Goal: Task Accomplishment & Management: Use online tool/utility

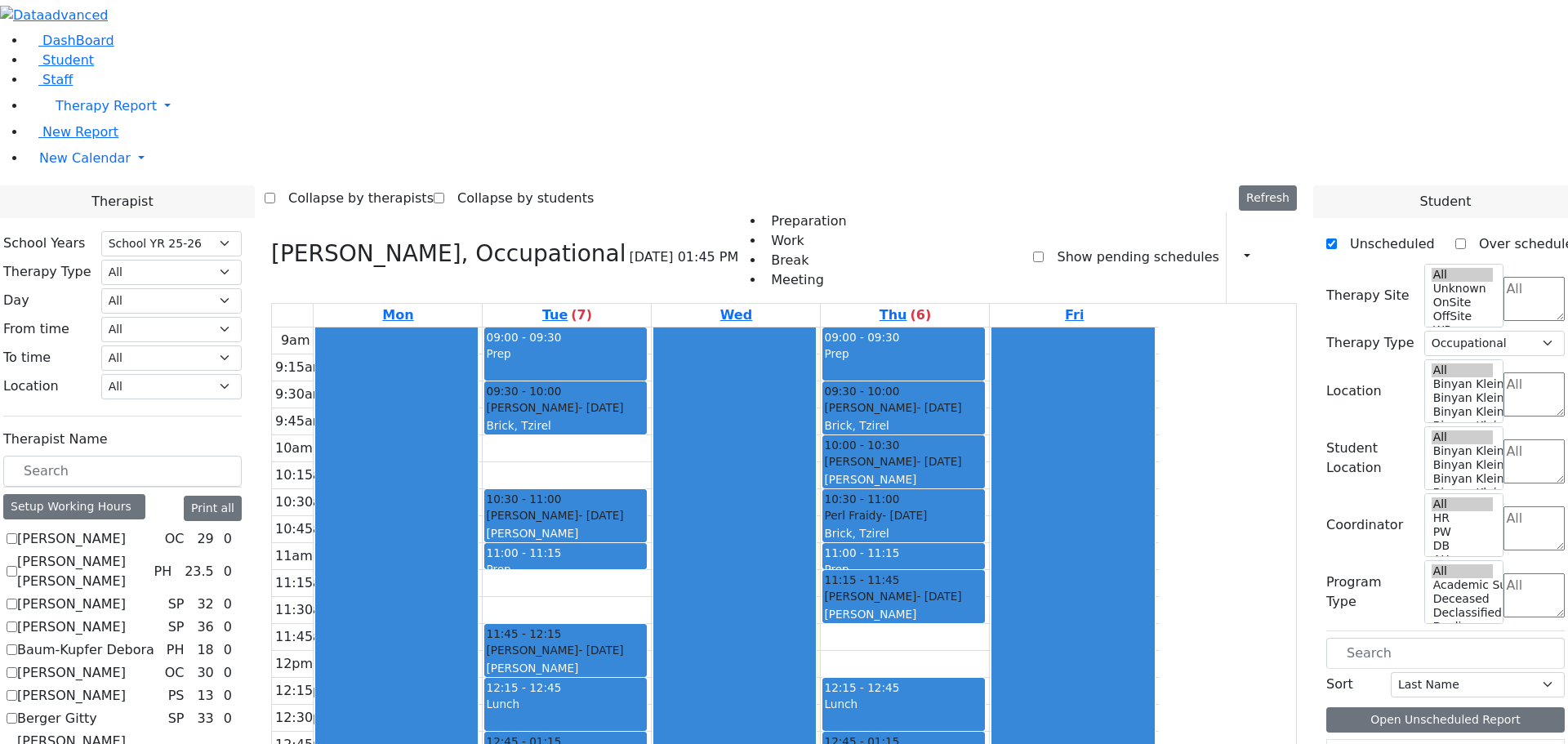
select select "212"
select select "1"
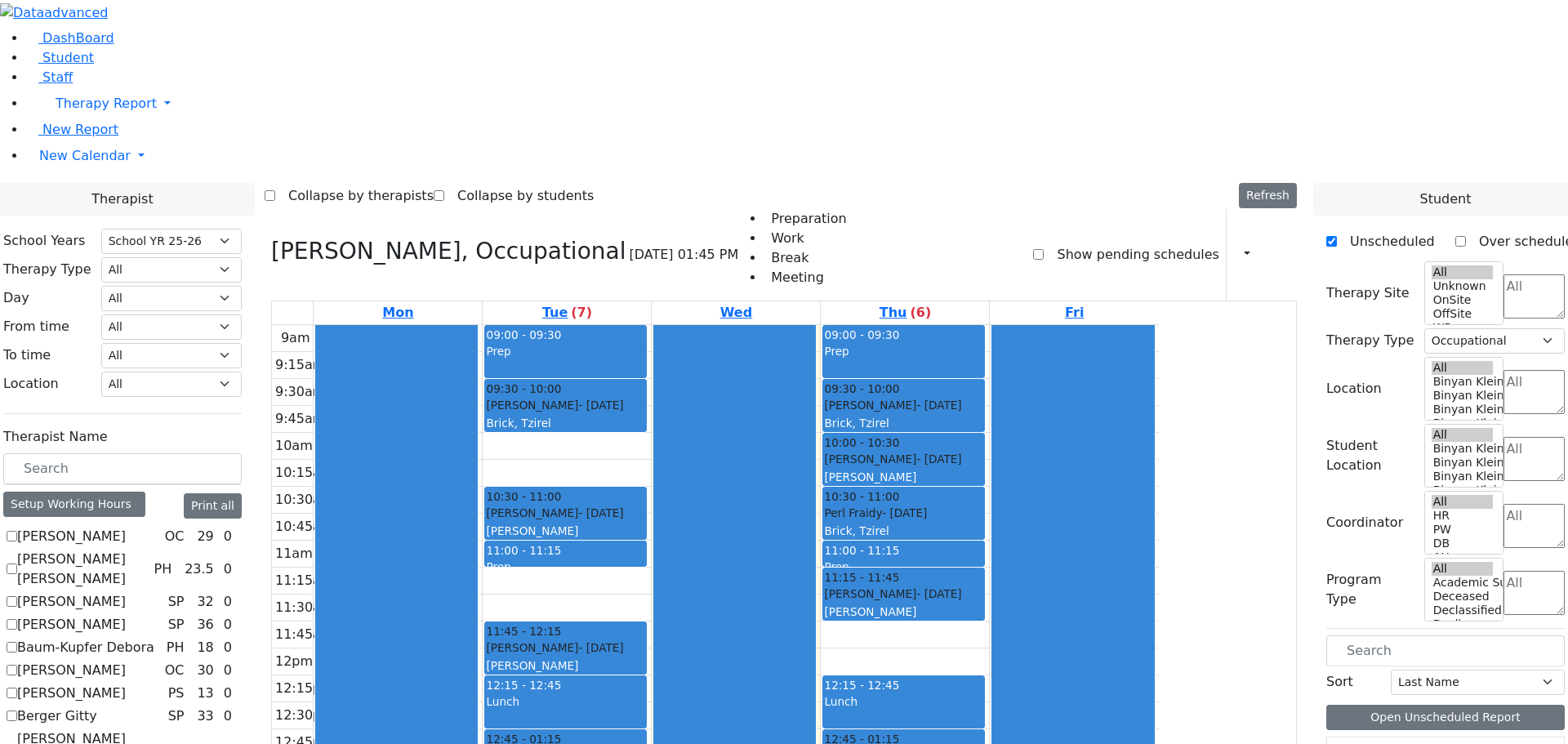
scroll to position [979, 0]
checkbox input "false"
select select
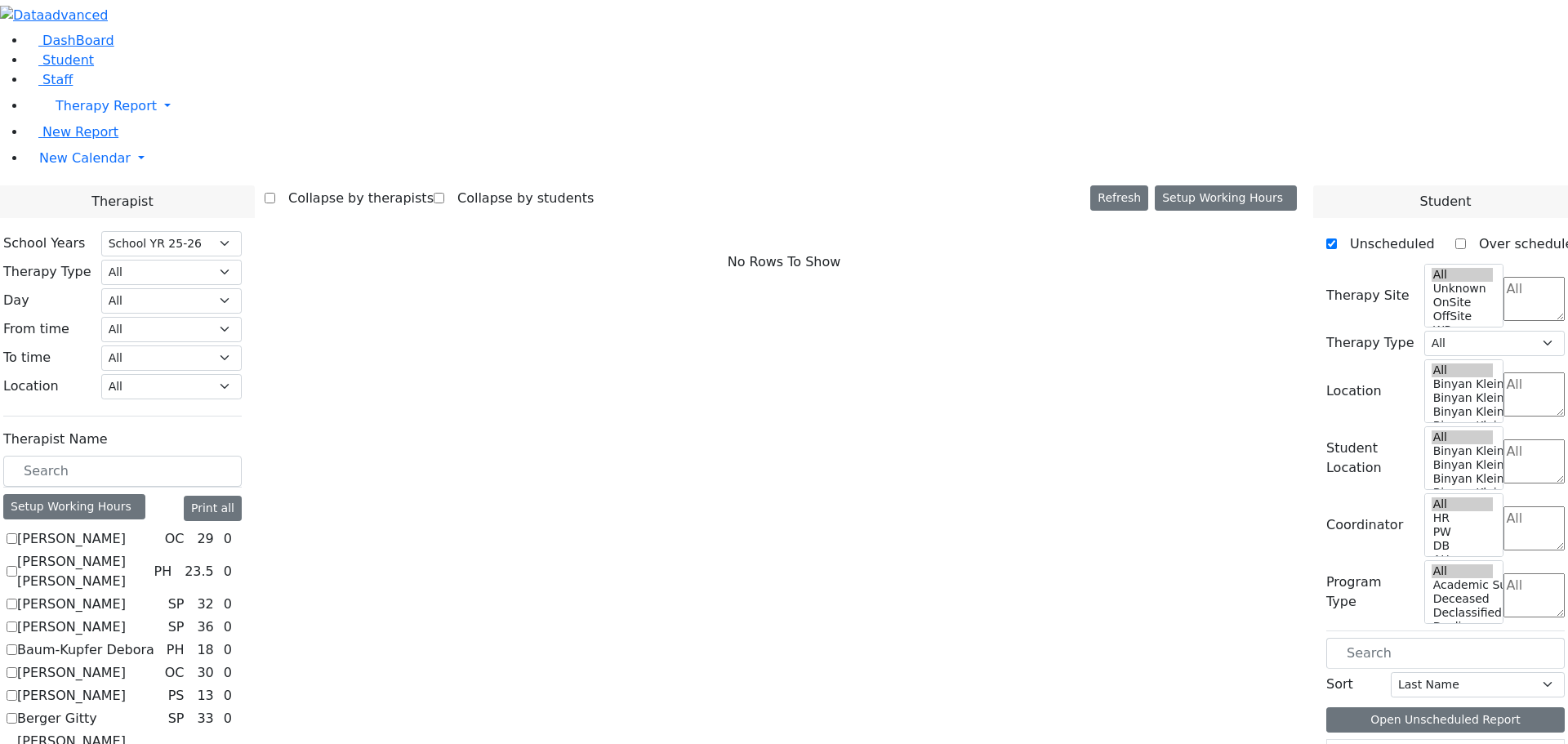
scroll to position [0, 0]
click at [154, 640] on label "Baum-Kupfer Debora" at bounding box center [85, 650] width 138 height 19
click at [17, 644] on input "Baum-Kupfer Debora" at bounding box center [12, 650] width 11 height 11
checkbox input "true"
select select "2"
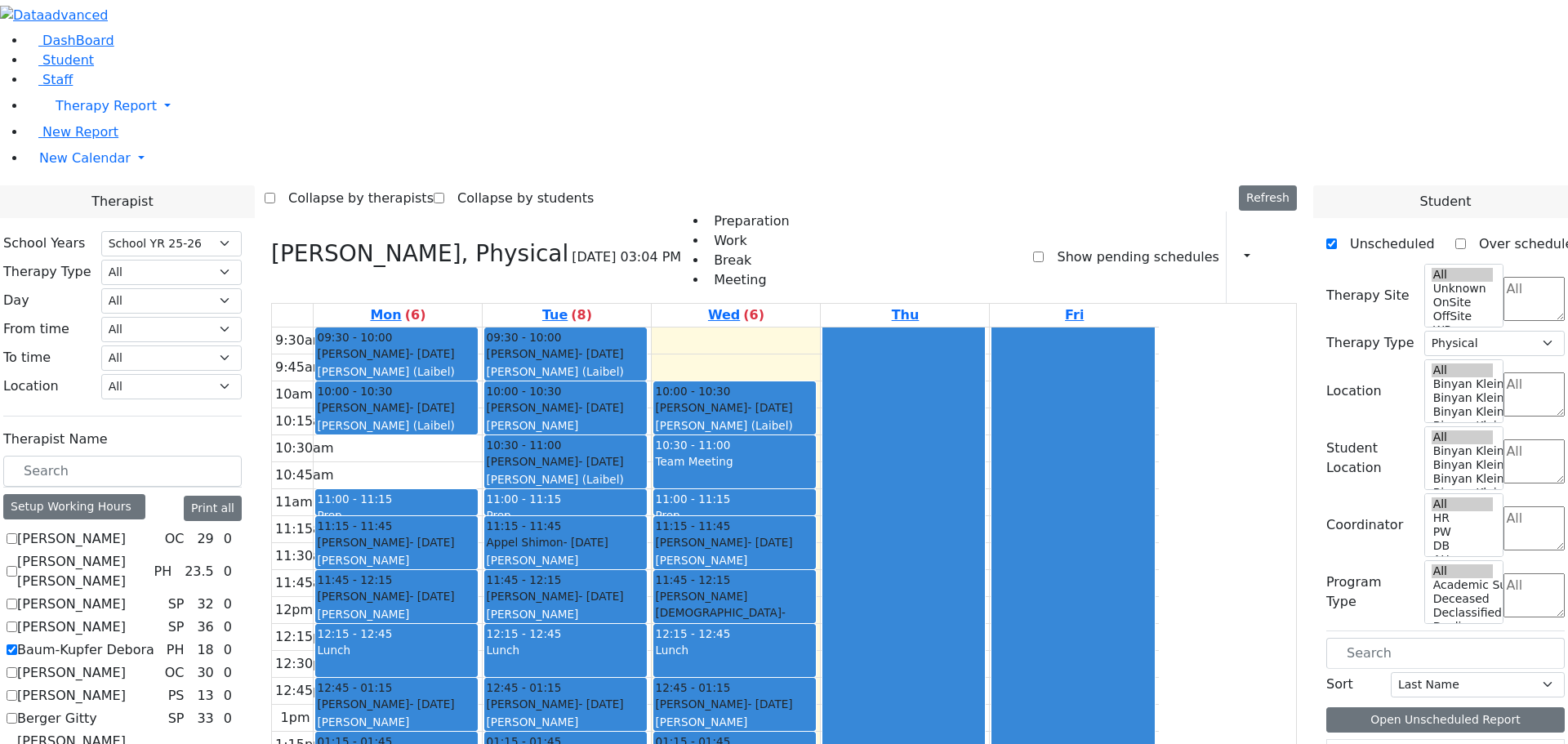
scroll to position [979, 0]
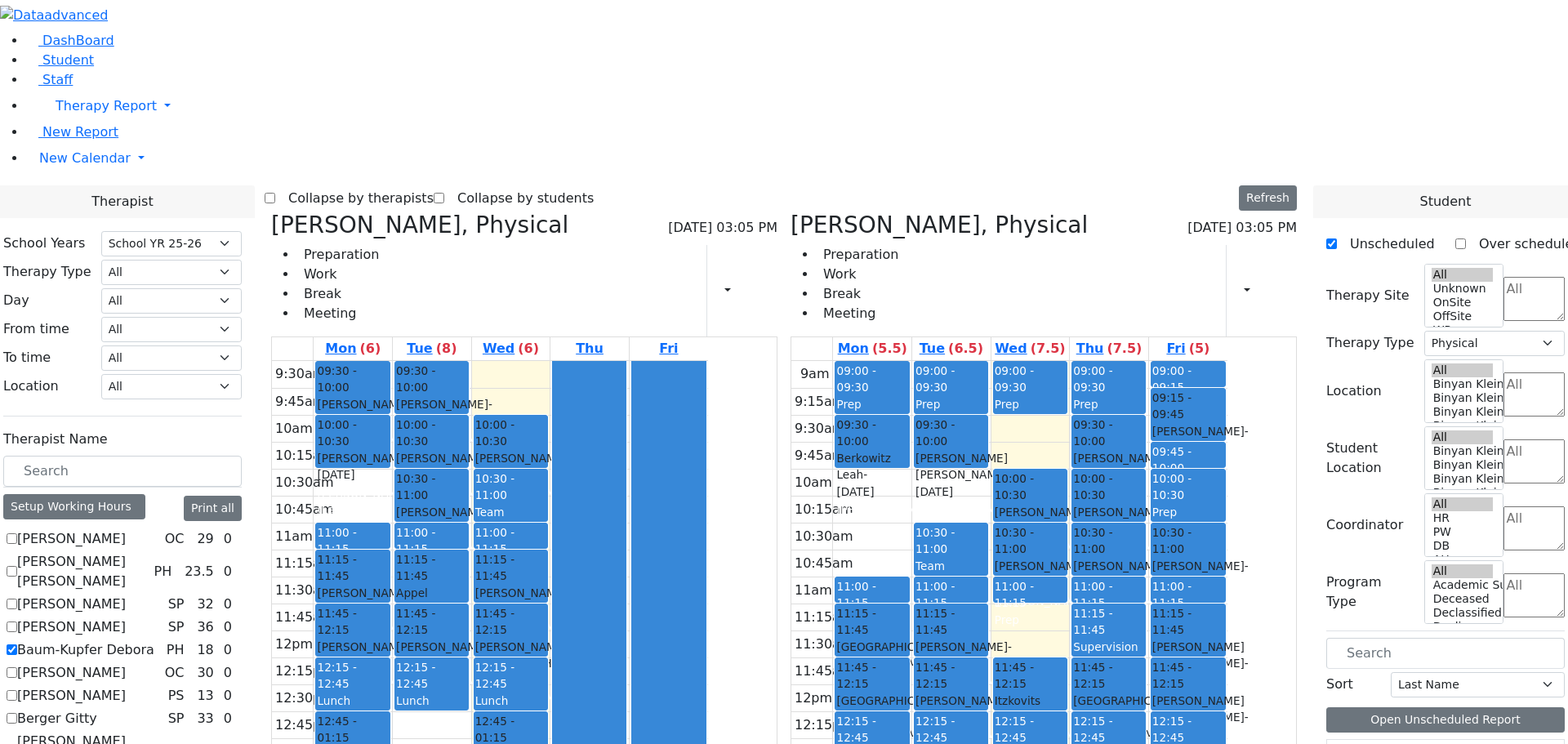
drag, startPoint x: 583, startPoint y: 484, endPoint x: 1000, endPoint y: 532, distance: 419.8
click at [1008, 532] on div "[PERSON_NAME], Physical [DATE] 03:05 PM Preparation Work Break Meeting Print Sc…" at bounding box center [784, 610] width 1039 height 797
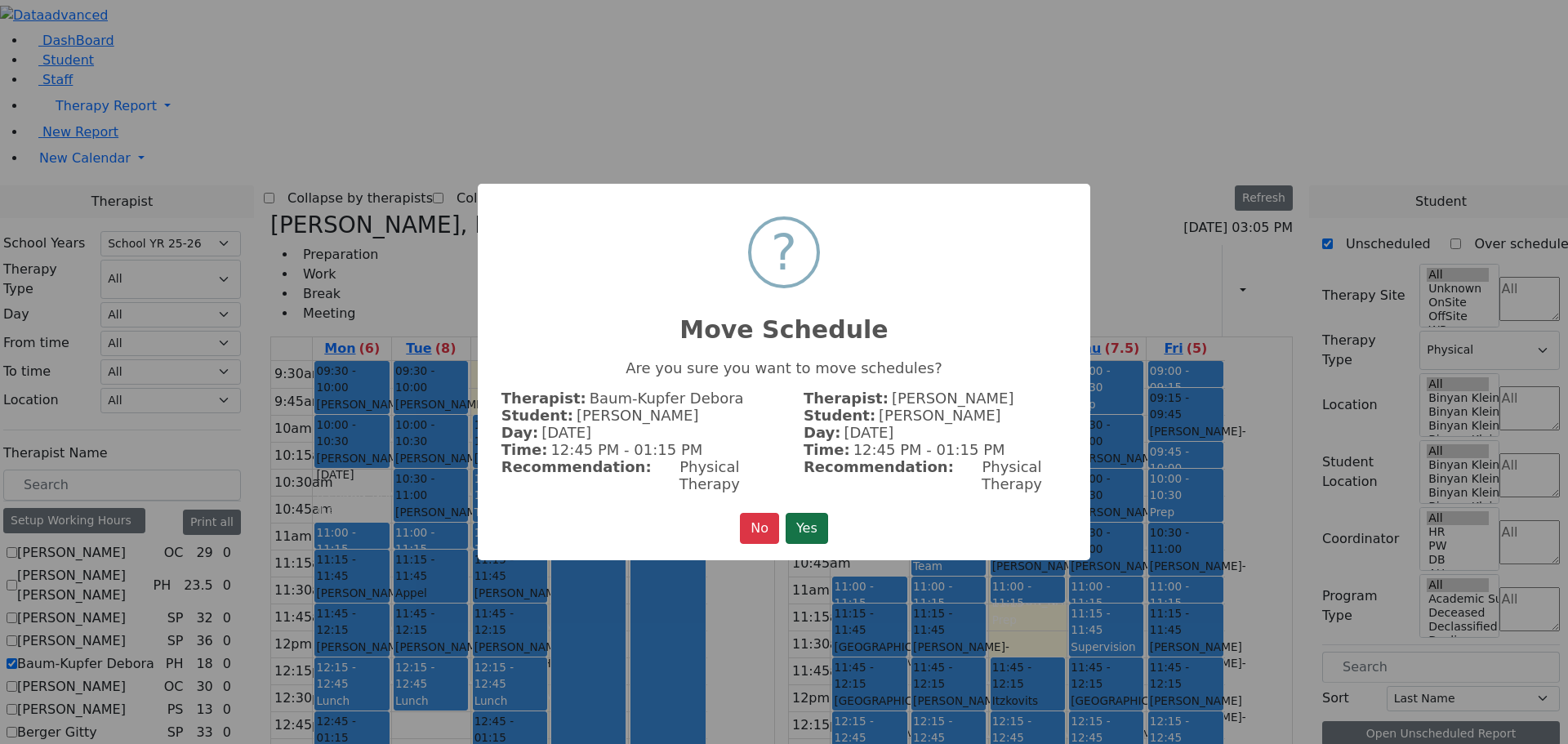
click at [803, 514] on button "Yes" at bounding box center [807, 528] width 42 height 31
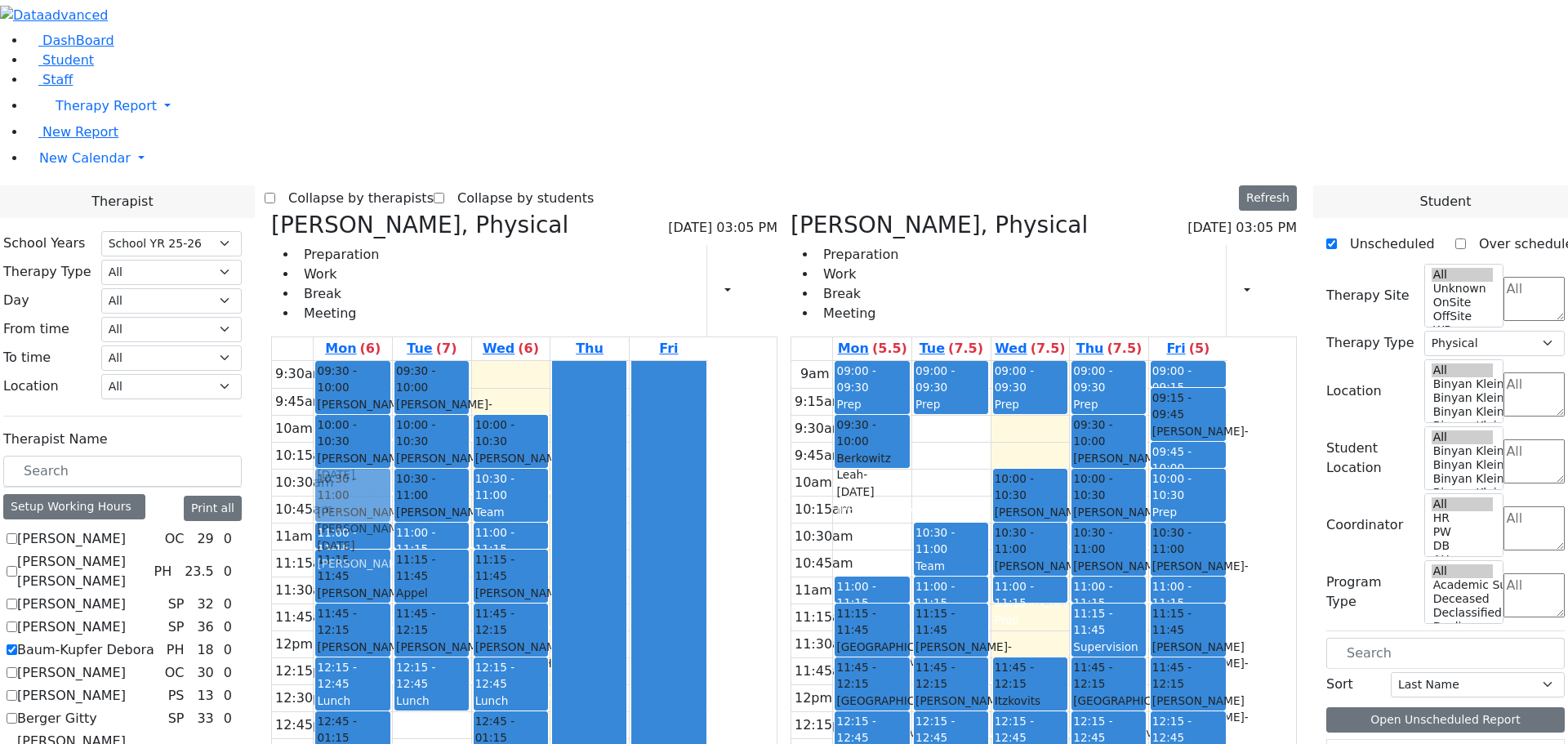
drag, startPoint x: 1037, startPoint y: 204, endPoint x: 536, endPoint y: 251, distance: 503.2
click at [536, 251] on div "[PERSON_NAME], Physical [DATE] 03:05 PM Preparation Work Break Meeting Print Sc…" at bounding box center [784, 610] width 1039 height 797
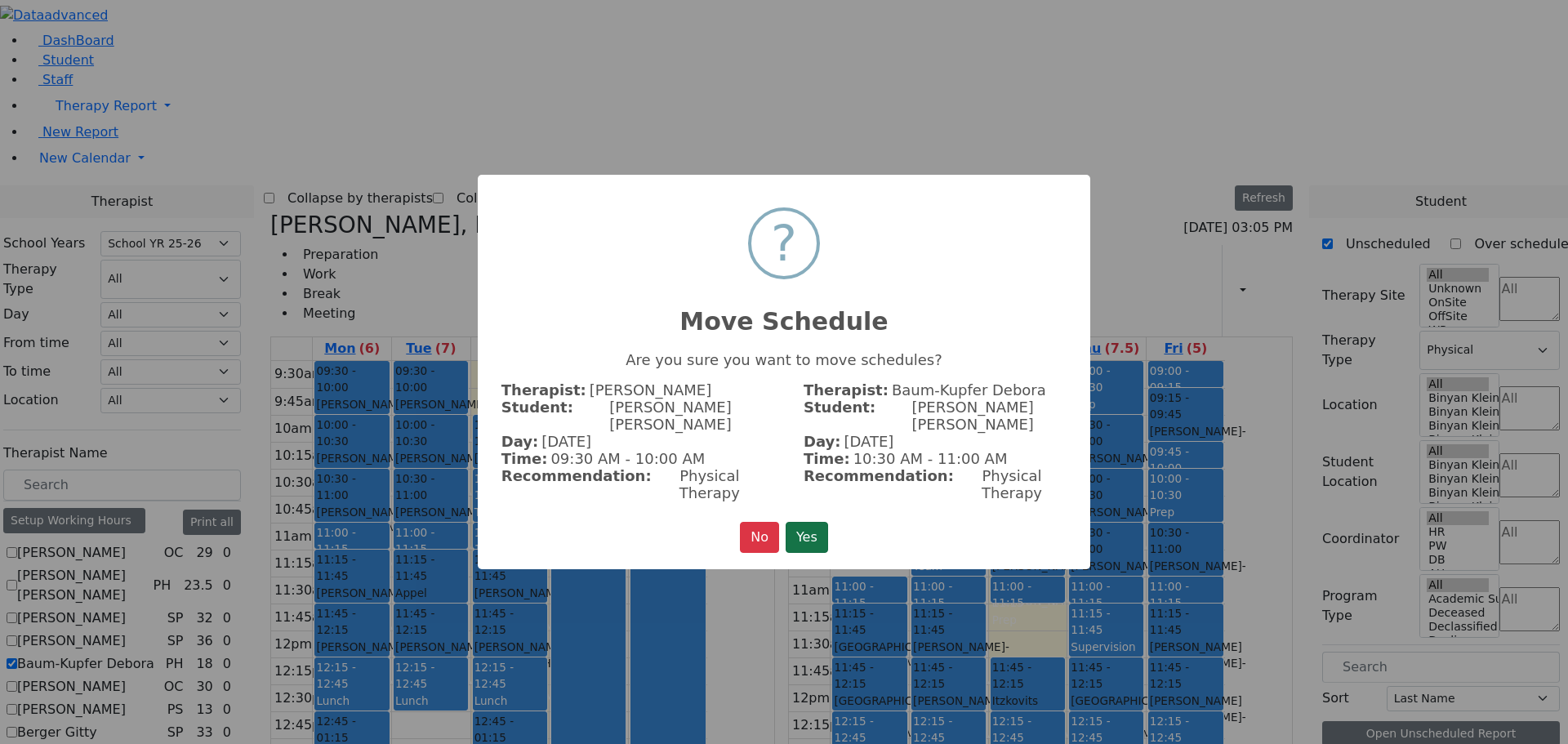
click at [809, 521] on button "Yes" at bounding box center [807, 536] width 42 height 31
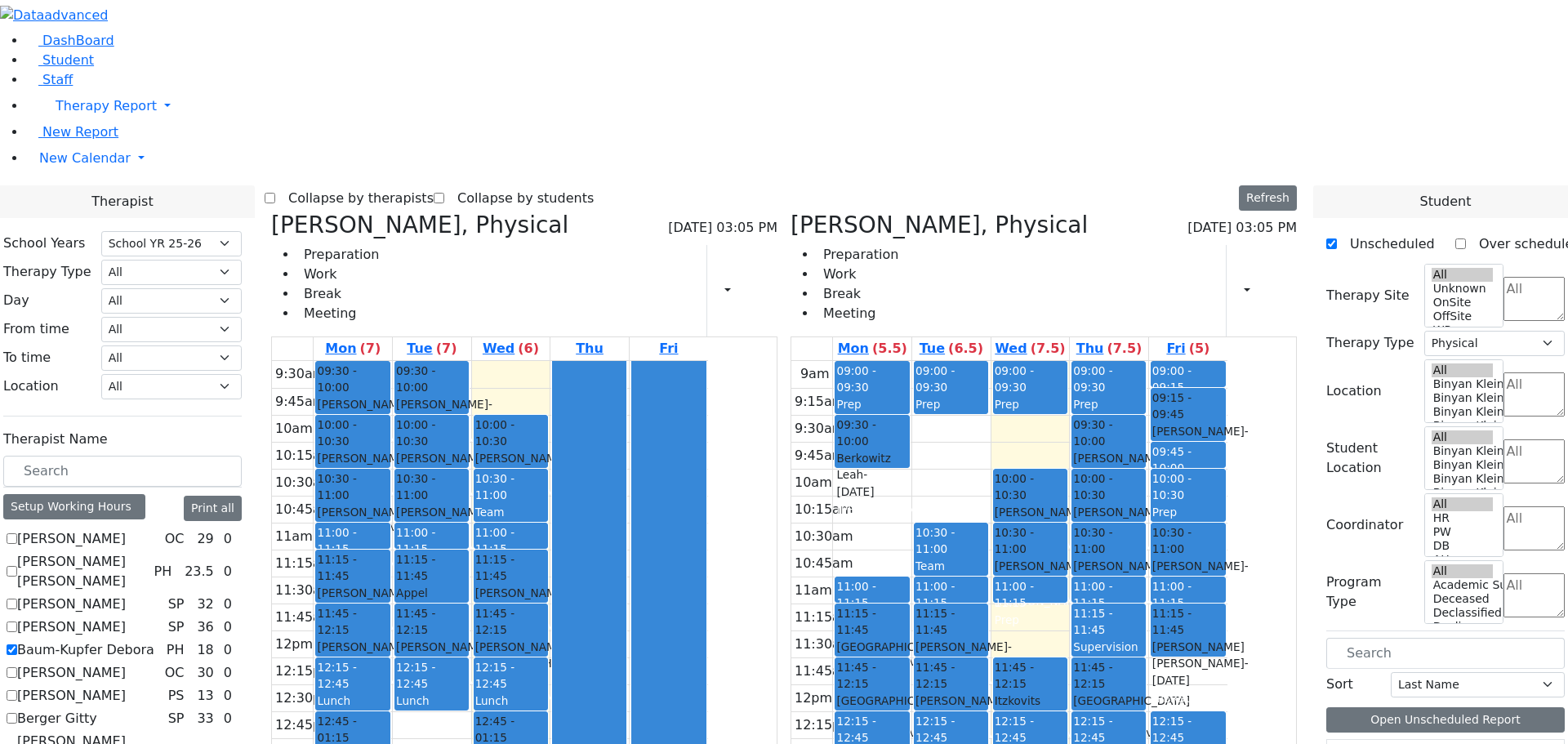
drag, startPoint x: 1283, startPoint y: 441, endPoint x: 710, endPoint y: 598, distance: 594.1
click at [695, 598] on div "[PERSON_NAME], Physical [DATE] 03:05 PM Preparation Work Break Meeting Print Sc…" at bounding box center [784, 610] width 1039 height 797
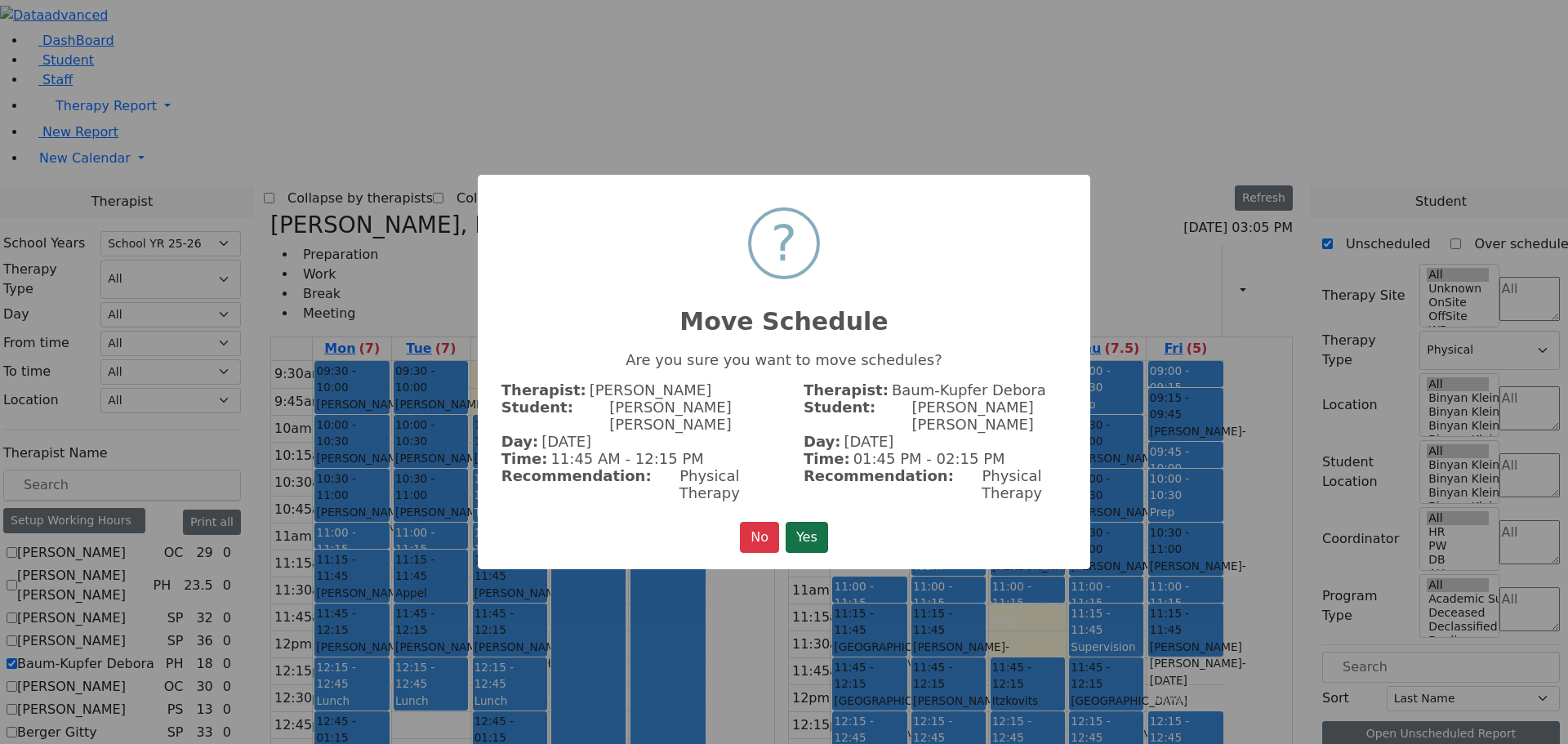
click at [823, 523] on button "Yes" at bounding box center [807, 536] width 42 height 31
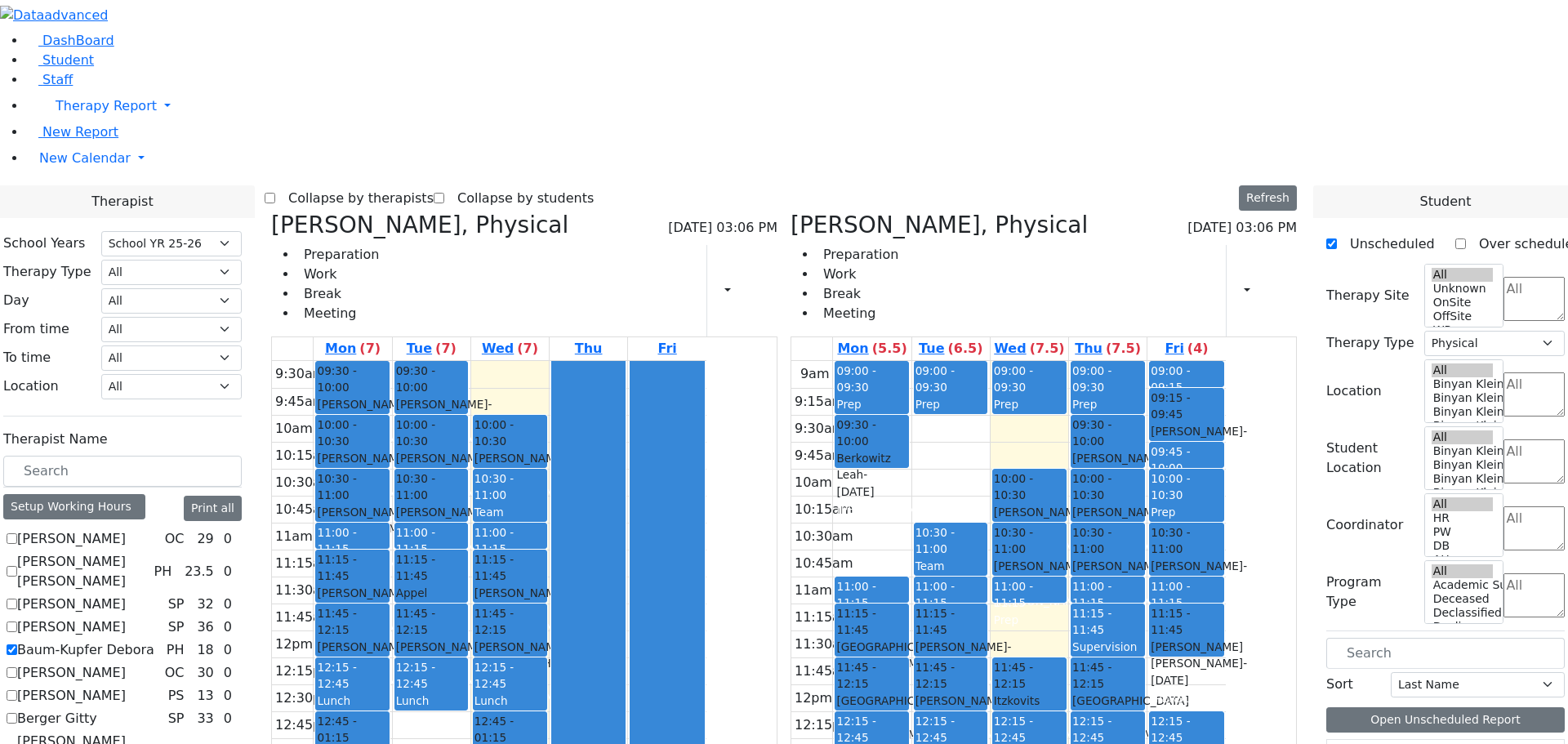
click at [791, 212] on icon at bounding box center [791, 225] width 0 height 27
checkbox input "false"
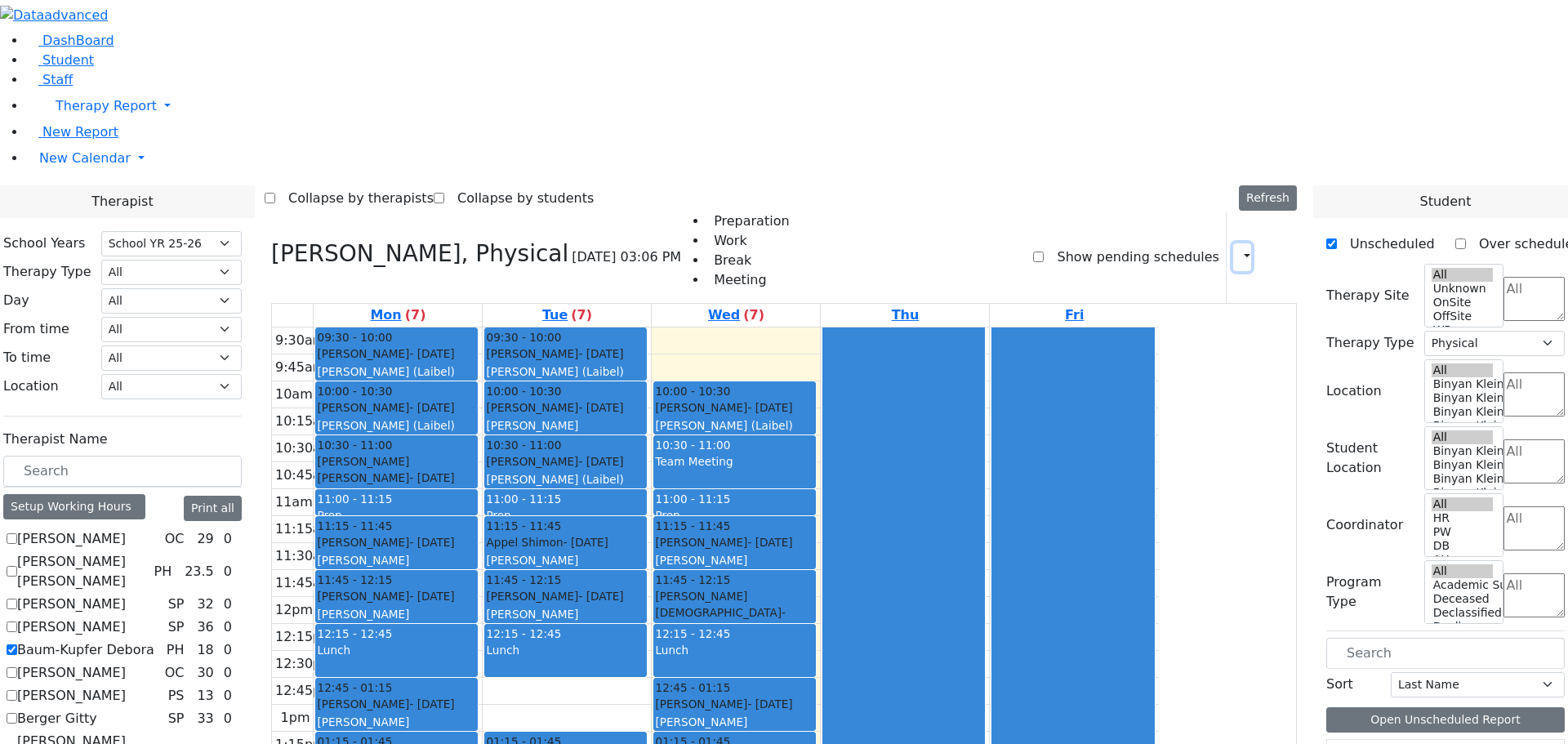
click at [1241, 243] on button "button" at bounding box center [1241, 256] width 18 height 28
click at [984, 327] on div at bounding box center [903, 623] width 161 height 591
click at [1262, 249] on icon at bounding box center [1262, 256] width 0 height 15
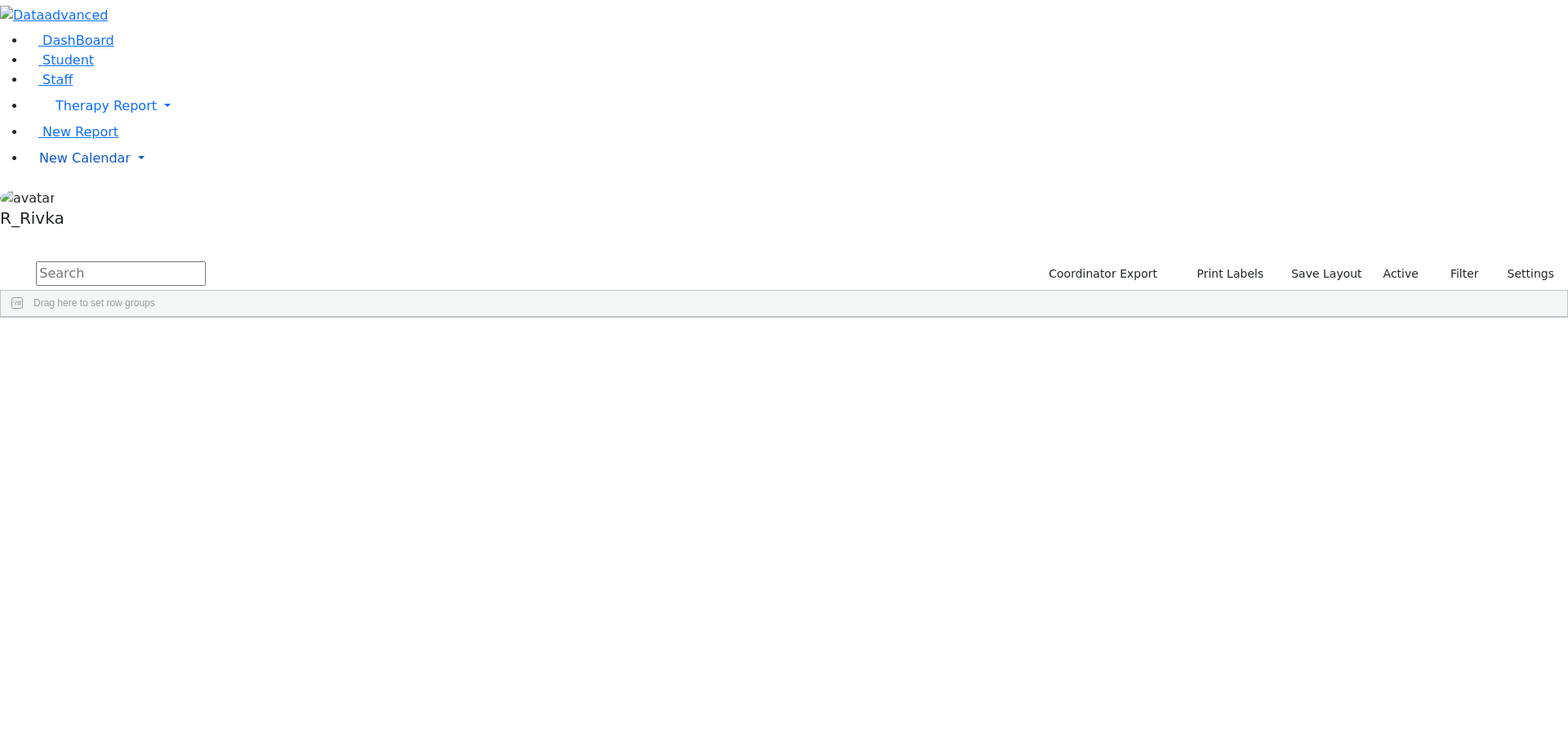
click at [75, 114] on span "New Calendar" at bounding box center [106, 105] width 101 height 15
